Goal: Find specific page/section: Find specific page/section

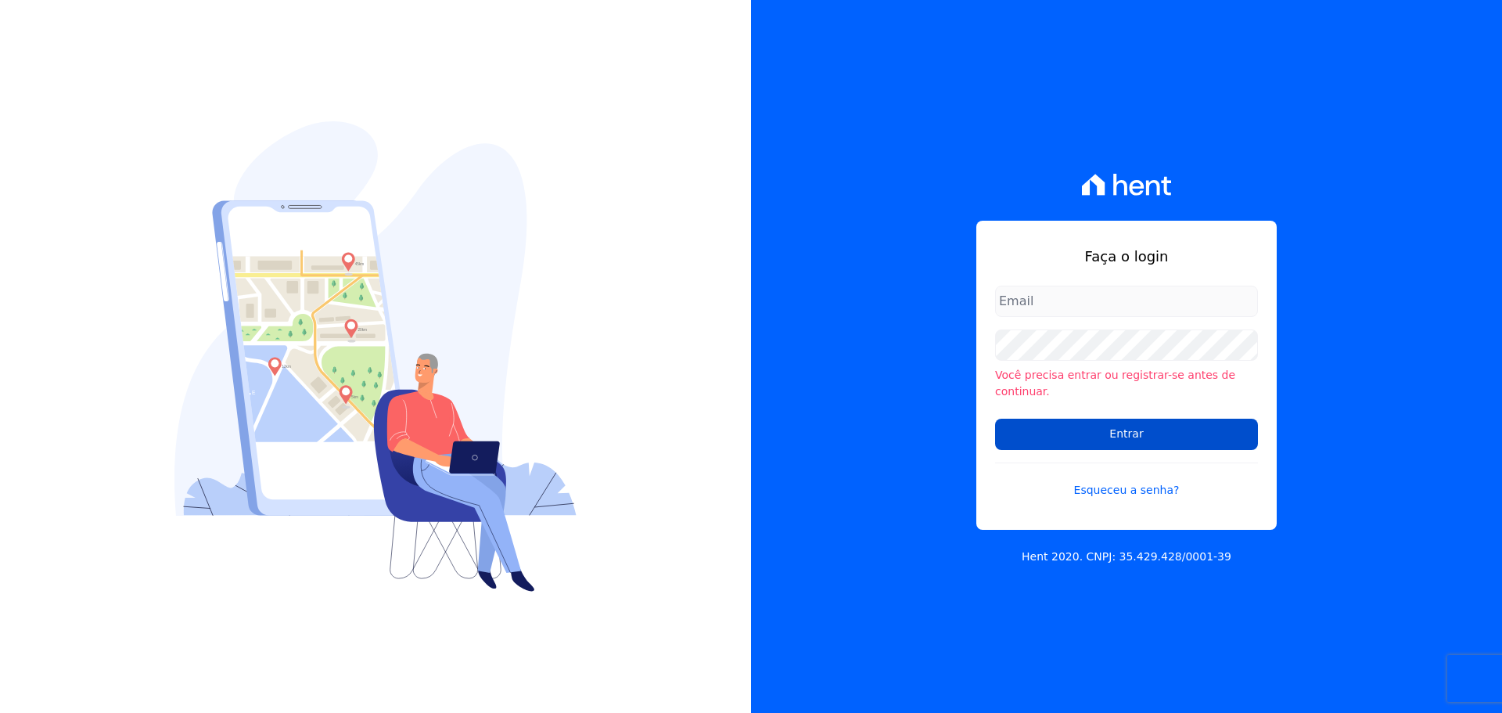
type input "[EMAIL_ADDRESS][DOMAIN_NAME]"
click at [1126, 419] on input "Entrar" at bounding box center [1126, 434] width 263 height 31
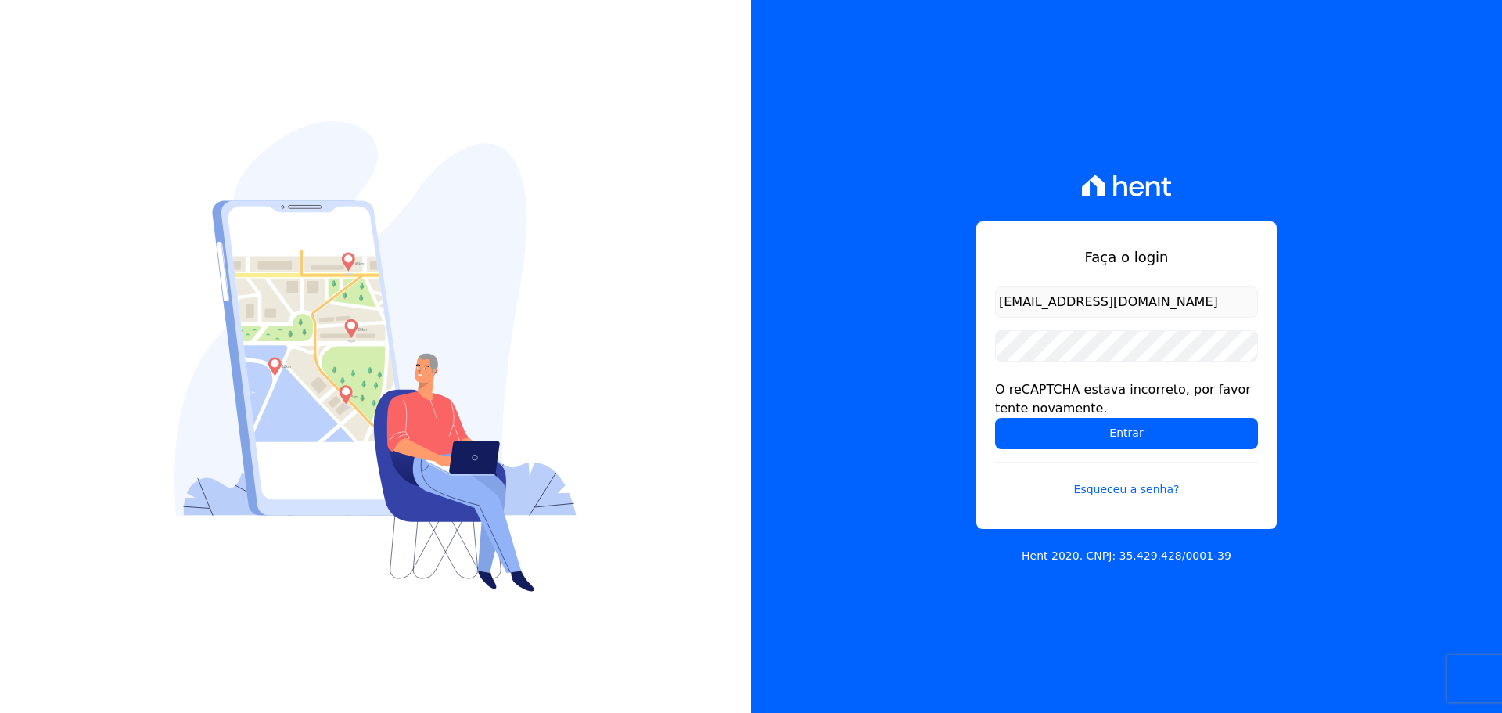
click at [1100, 420] on input "Entrar" at bounding box center [1126, 433] width 263 height 31
click at [1152, 436] on input "Entrar" at bounding box center [1126, 433] width 263 height 31
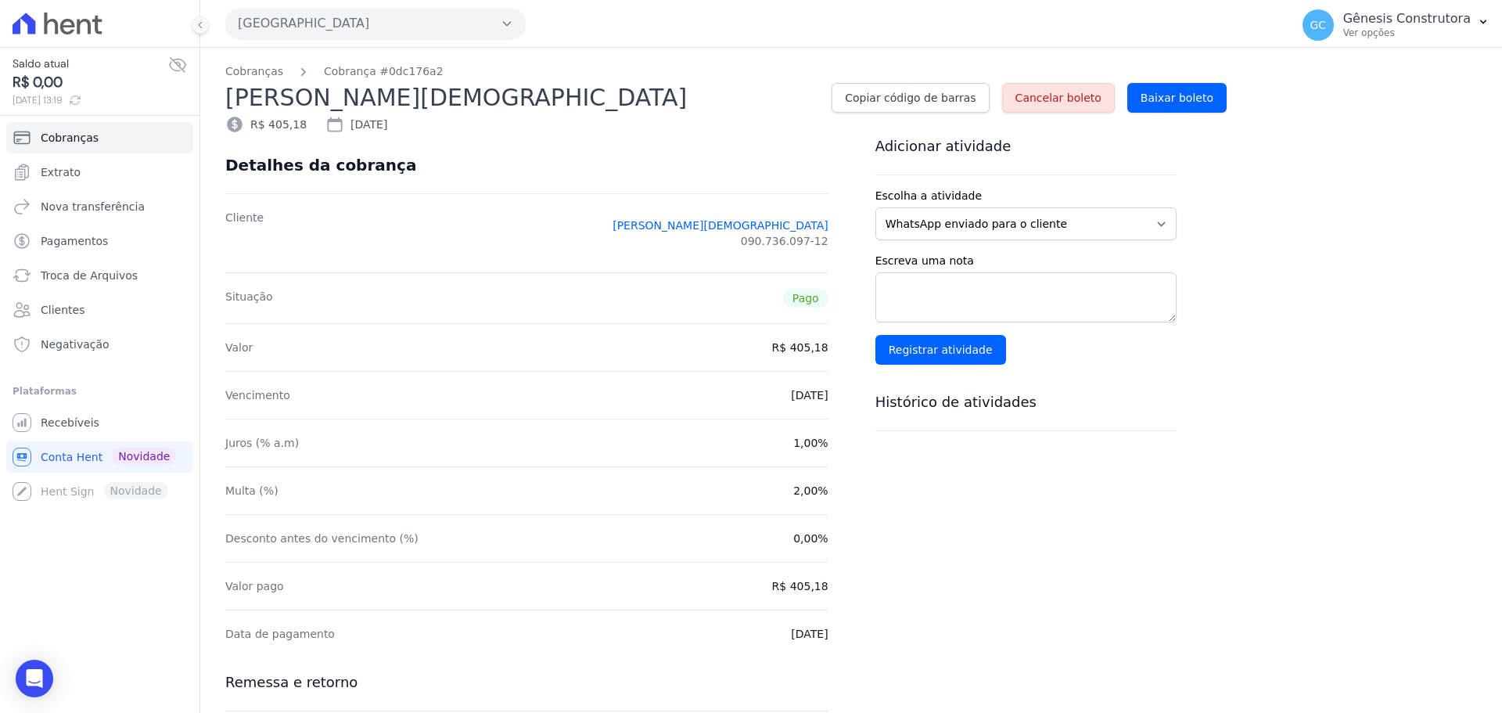
click at [301, 28] on button "[GEOGRAPHIC_DATA]" at bounding box center [375, 23] width 300 height 31
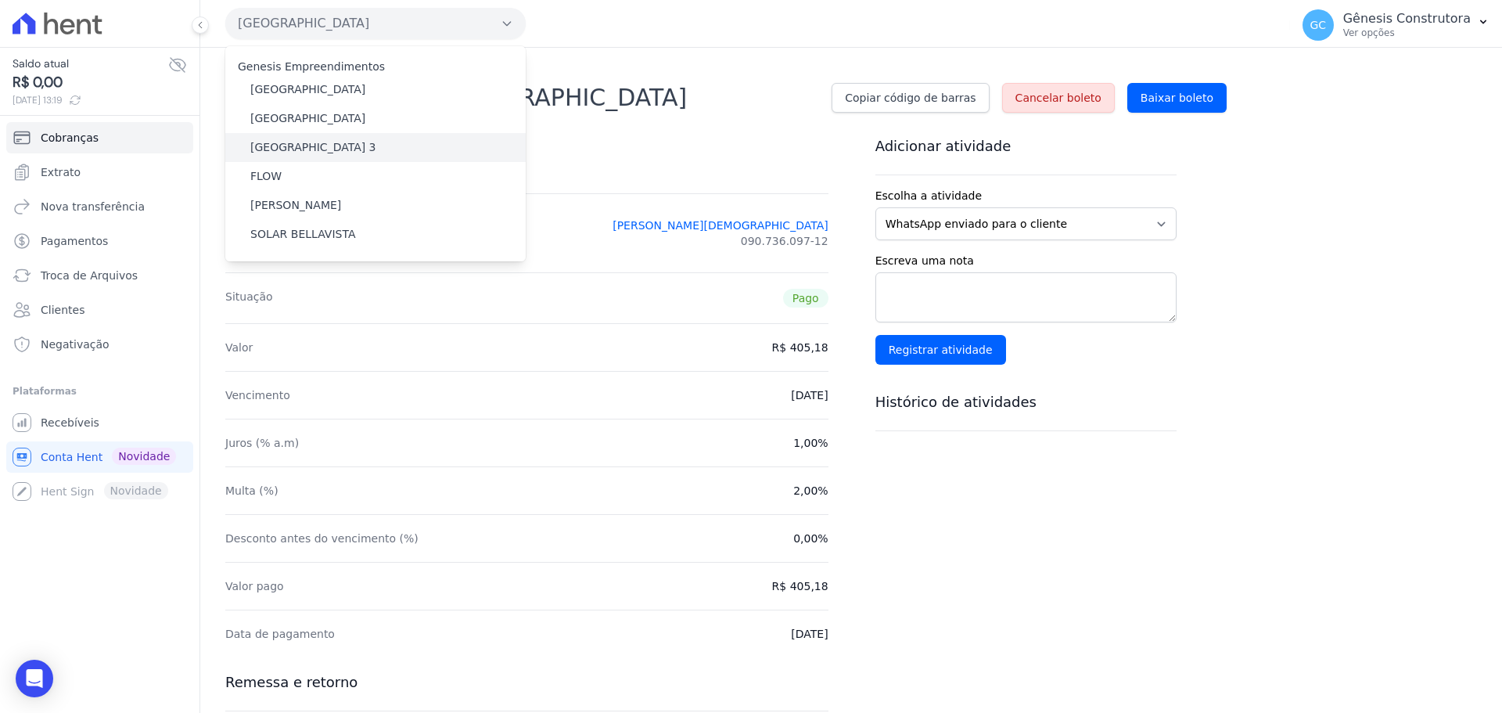
click at [307, 143] on label "[GEOGRAPHIC_DATA] 3" at bounding box center [313, 147] width 126 height 16
click at [0, 0] on input "[GEOGRAPHIC_DATA] 3" at bounding box center [0, 0] width 0 height 0
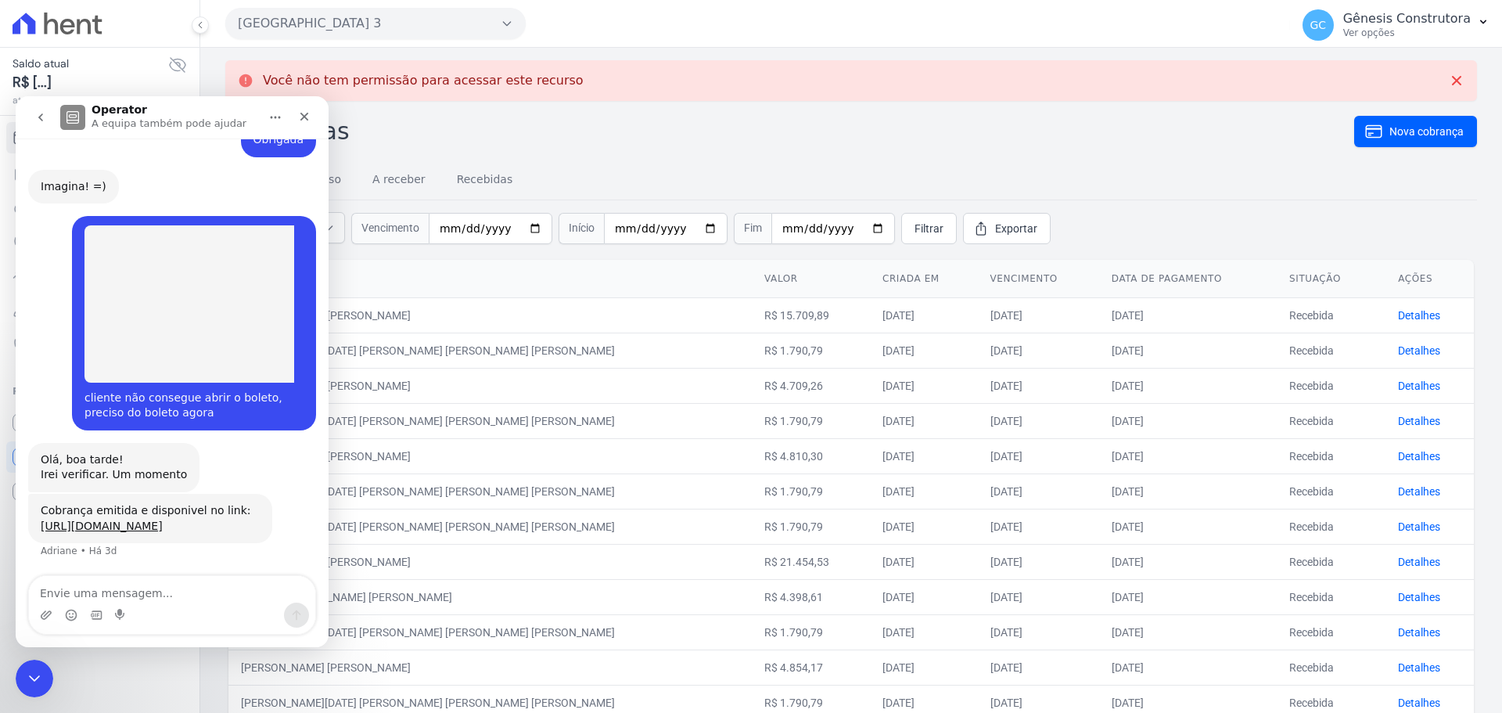
scroll to position [1065, 0]
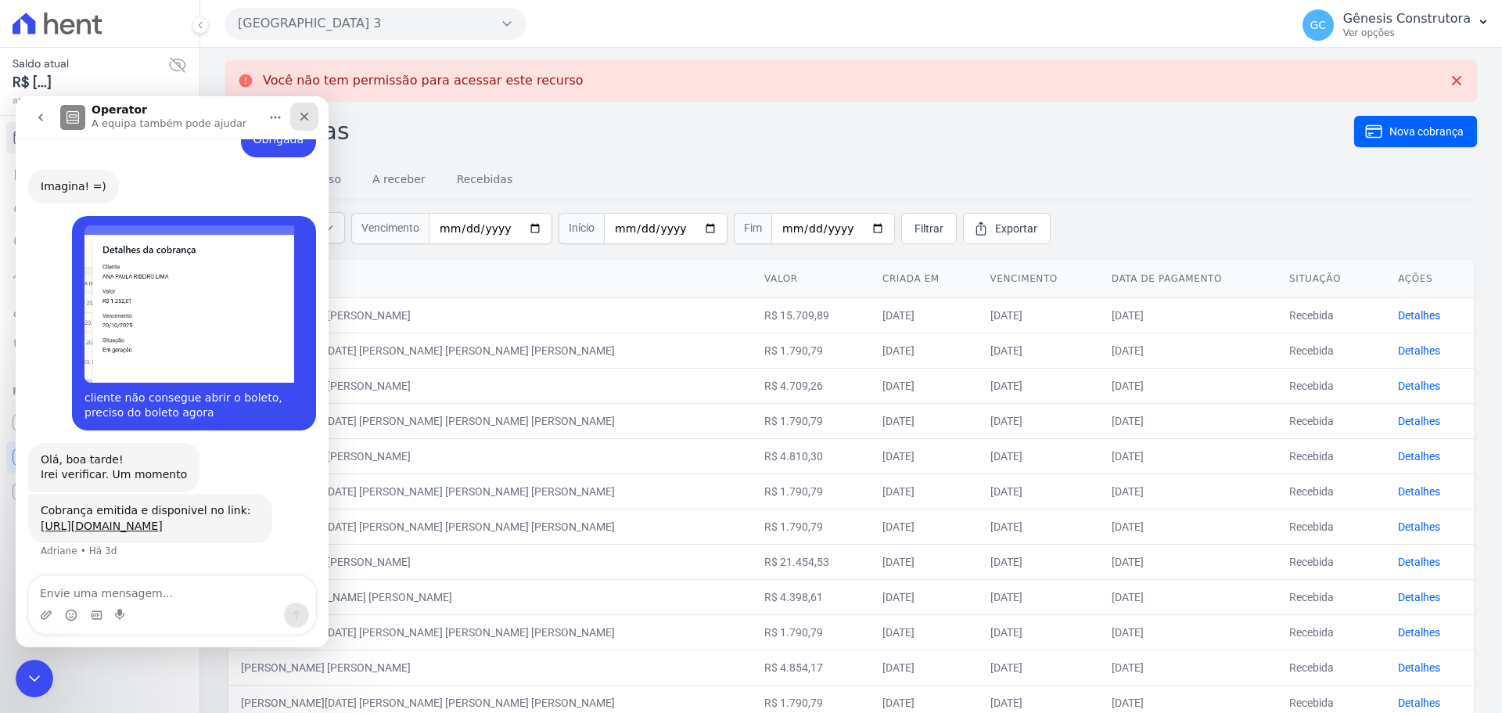
click at [299, 113] on icon "Fechar" at bounding box center [304, 116] width 13 height 13
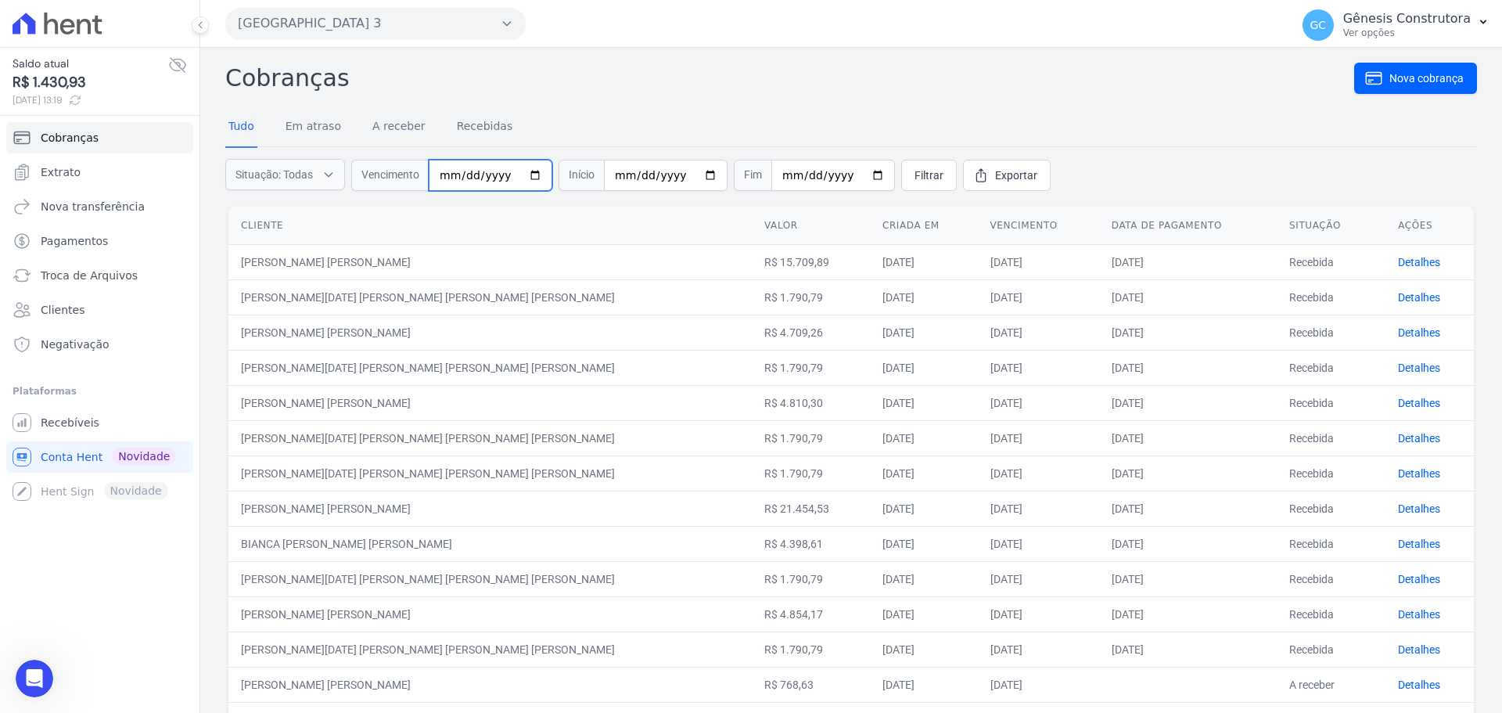
click at [452, 176] on input "date" at bounding box center [491, 175] width 124 height 31
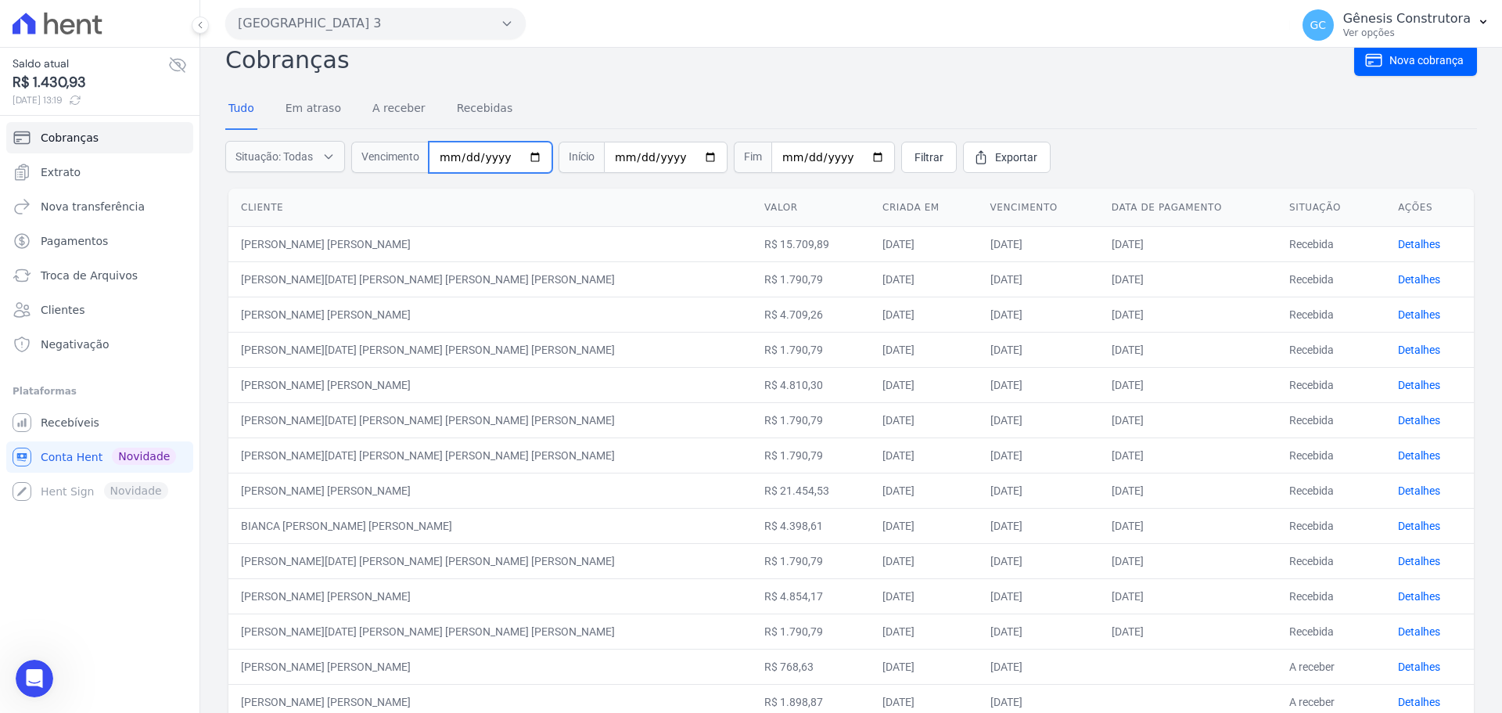
scroll to position [14, 0]
click at [455, 163] on input "date" at bounding box center [491, 161] width 124 height 31
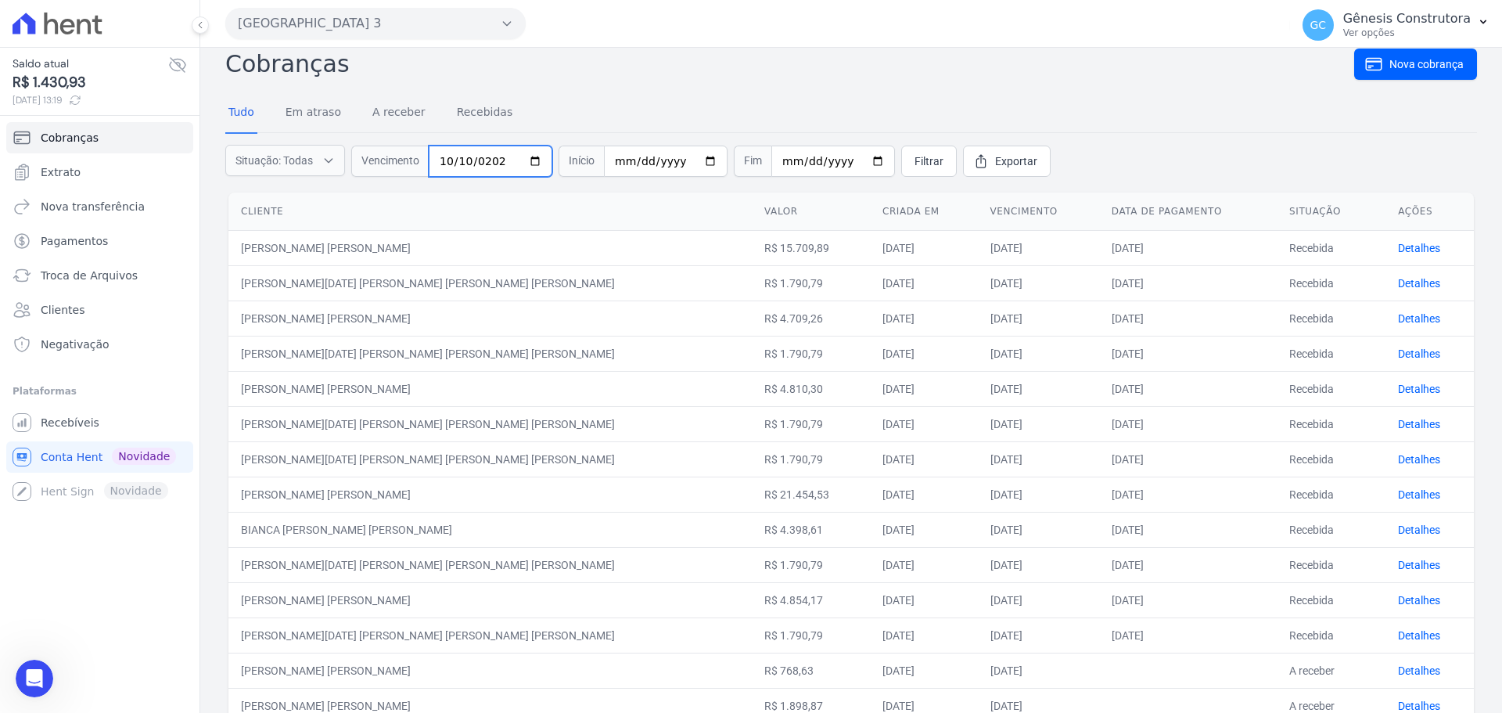
type input "[DATE]"
click at [915, 159] on span "Filtrar" at bounding box center [929, 161] width 29 height 16
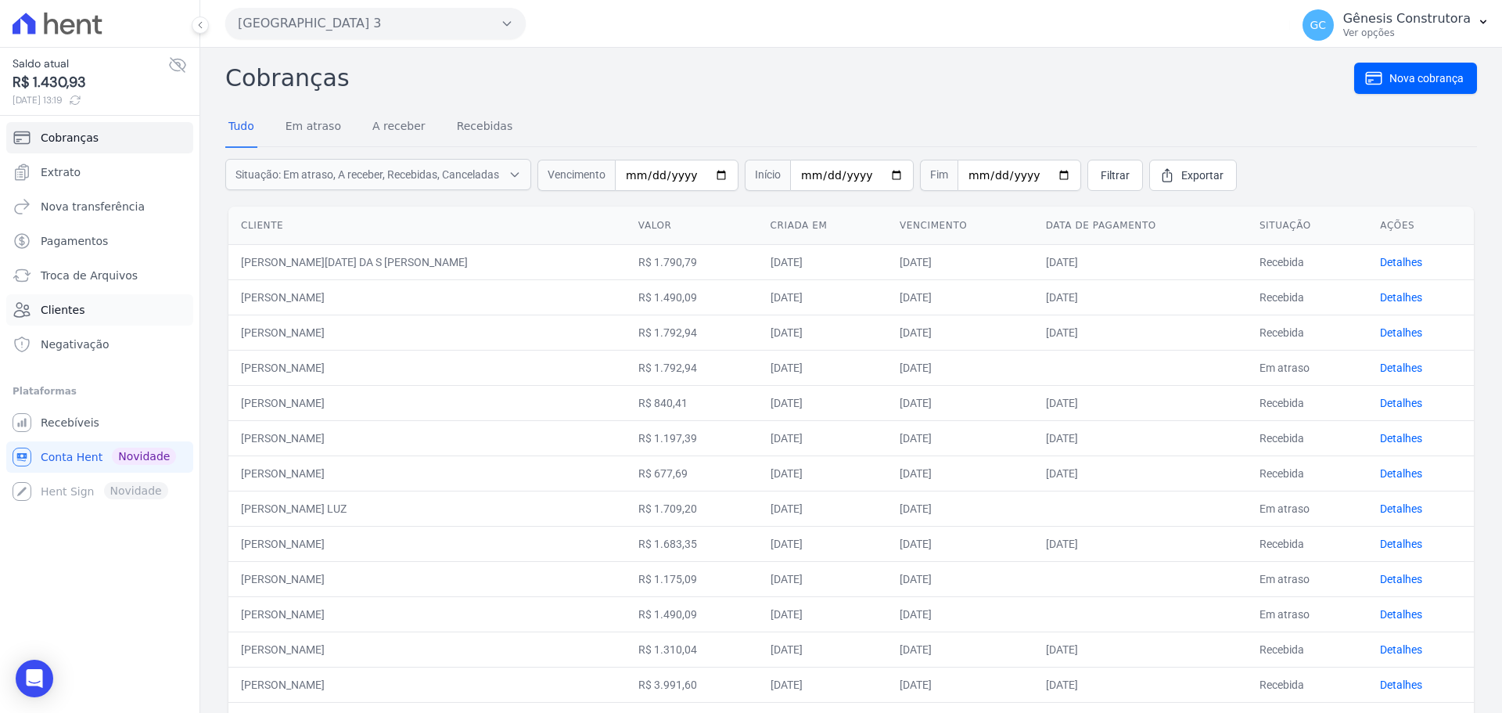
click at [53, 311] on span "Clientes" at bounding box center [63, 310] width 44 height 16
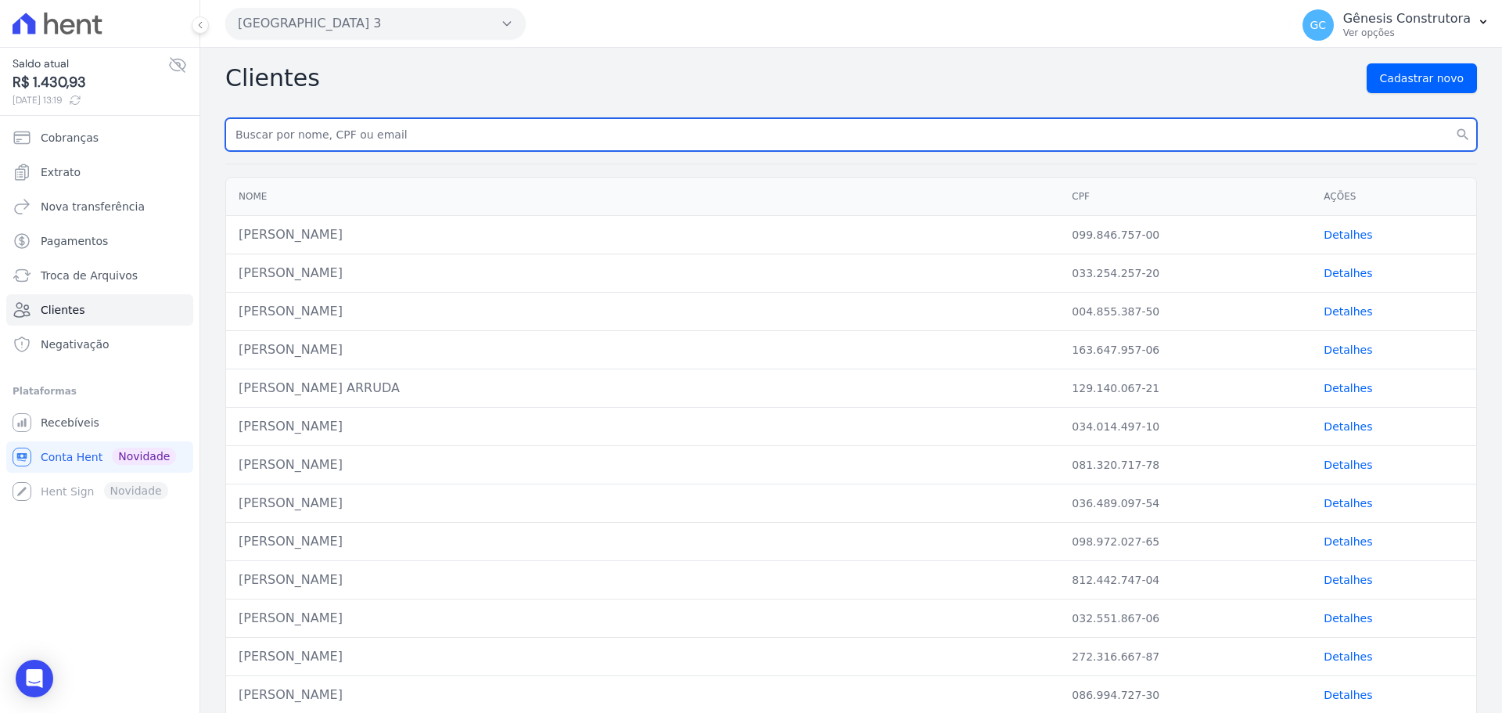
click at [308, 131] on input "text" at bounding box center [851, 134] width 1252 height 33
type input "reinaldo"
click at [1449, 118] on button "search" at bounding box center [1463, 134] width 28 height 33
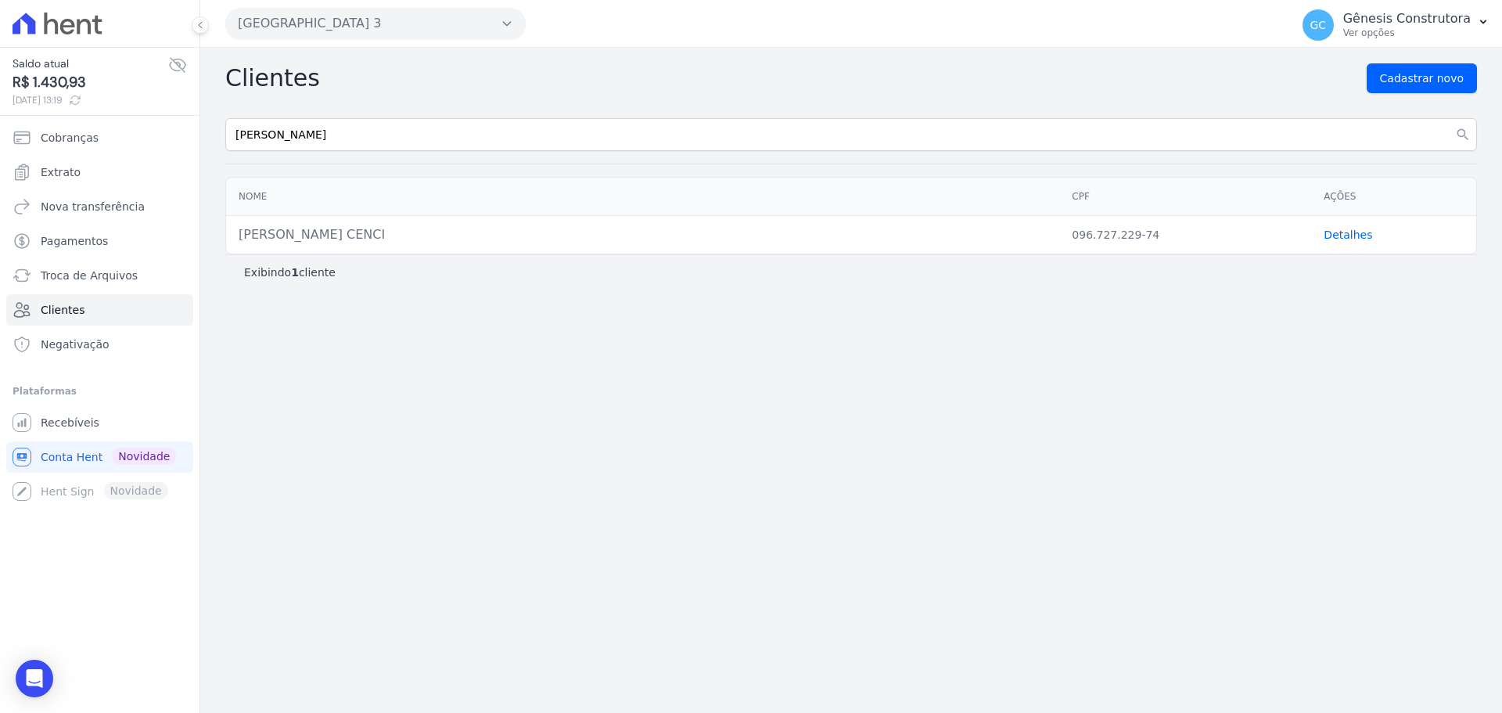
click at [1355, 232] on link "Detalhes" at bounding box center [1348, 234] width 49 height 13
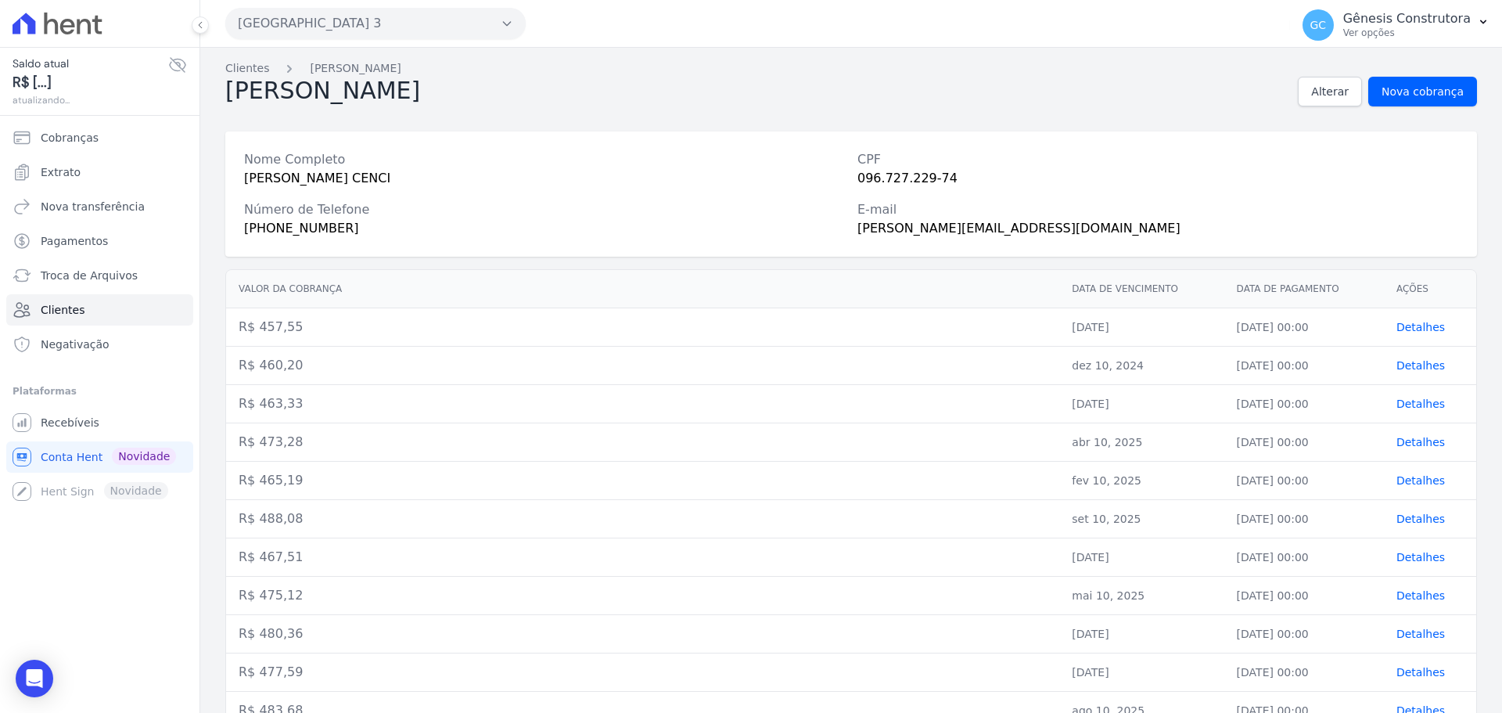
scroll to position [65, 0]
